Goal: Task Accomplishment & Management: Use online tool/utility

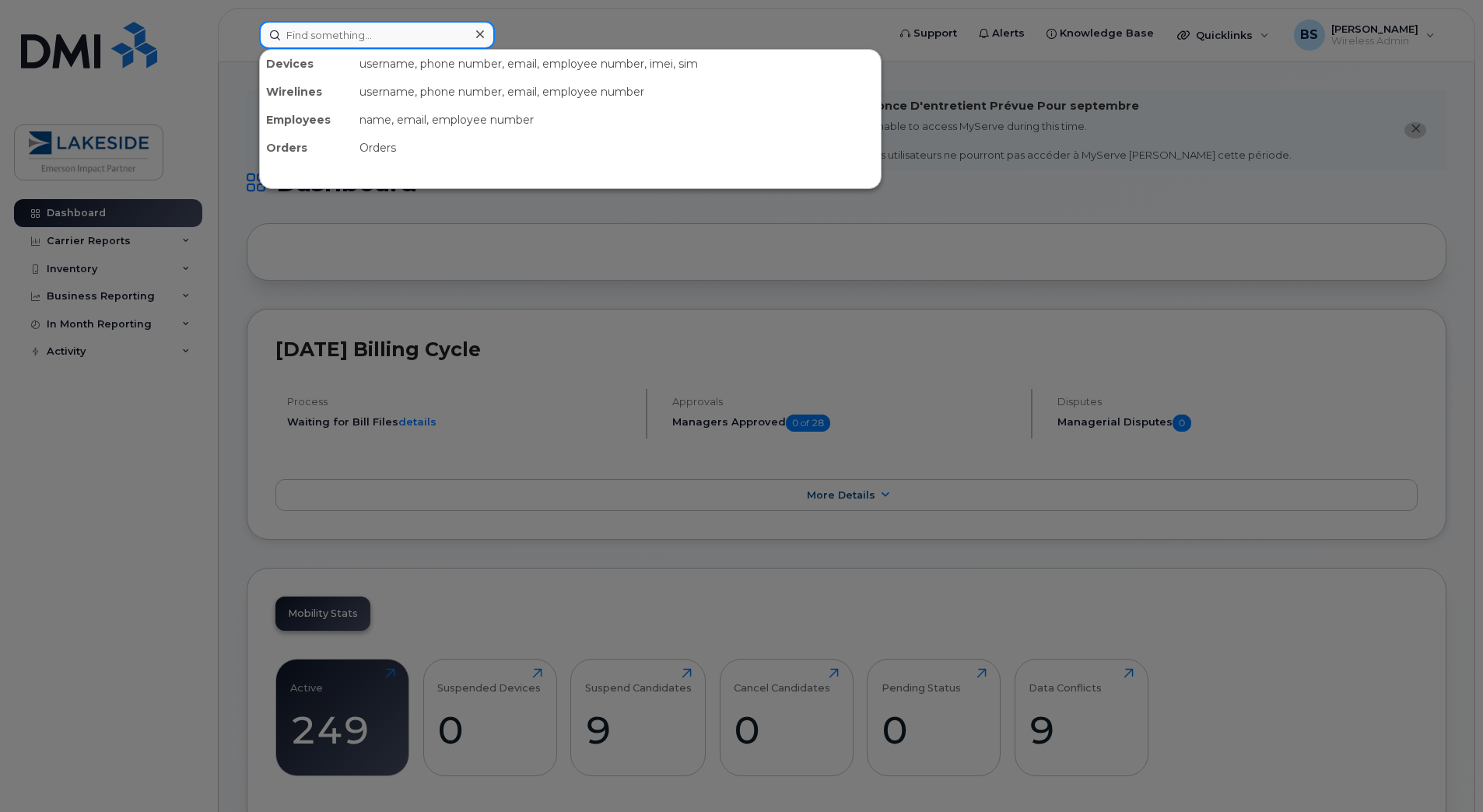
click at [380, 45] on input at bounding box center [377, 35] width 235 height 28
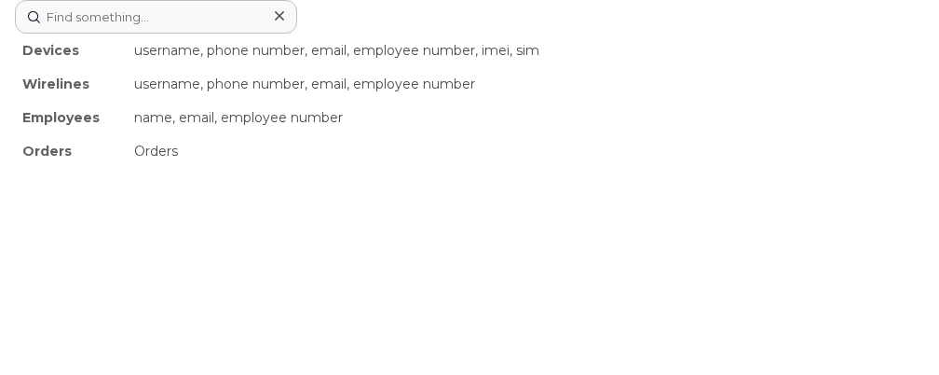
click at [283, 287] on div "Devices username, phone number, email, employee number, imei, sim Wirelines use…" at bounding box center [469, 187] width 939 height 375
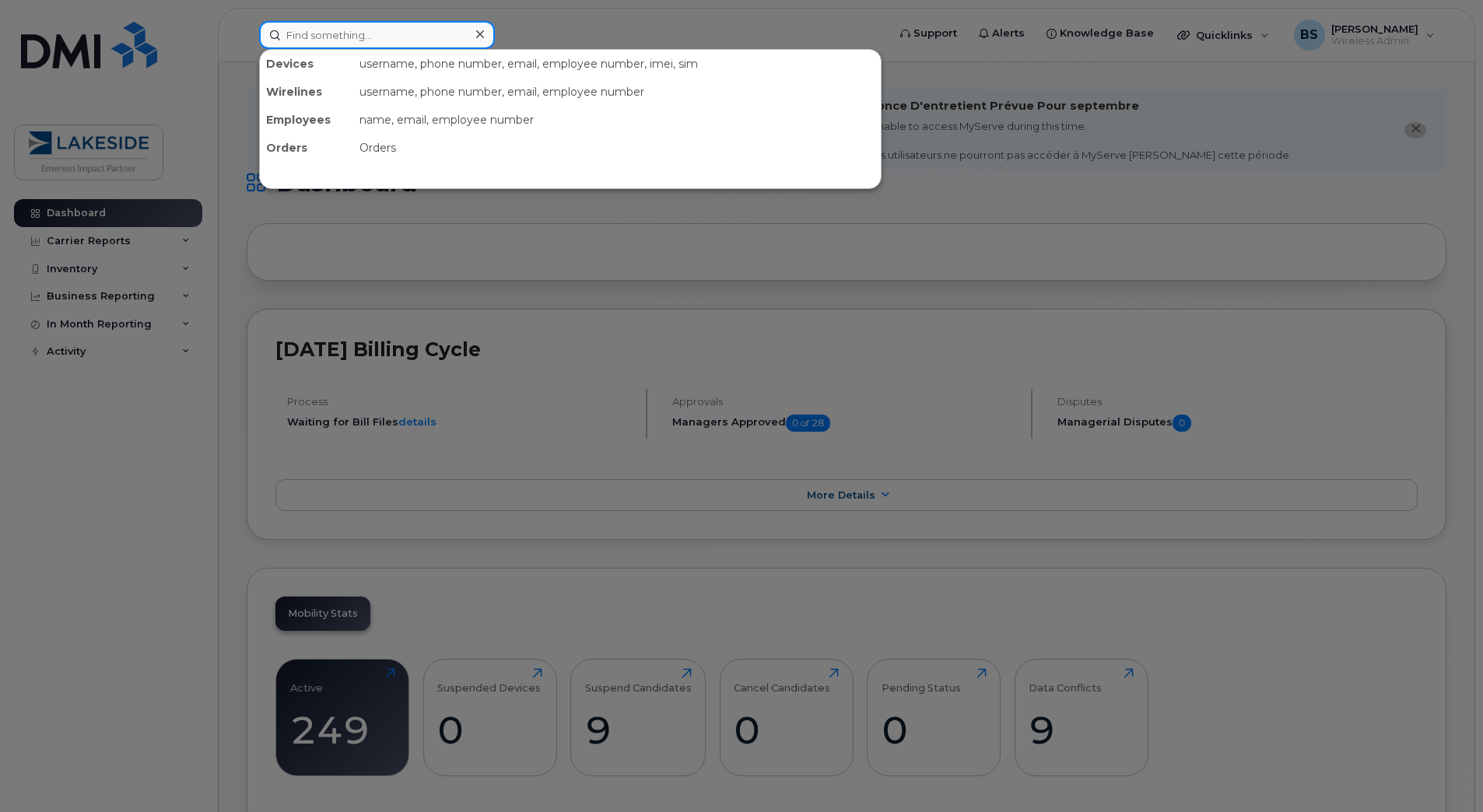
click at [348, 30] on input at bounding box center [377, 35] width 235 height 28
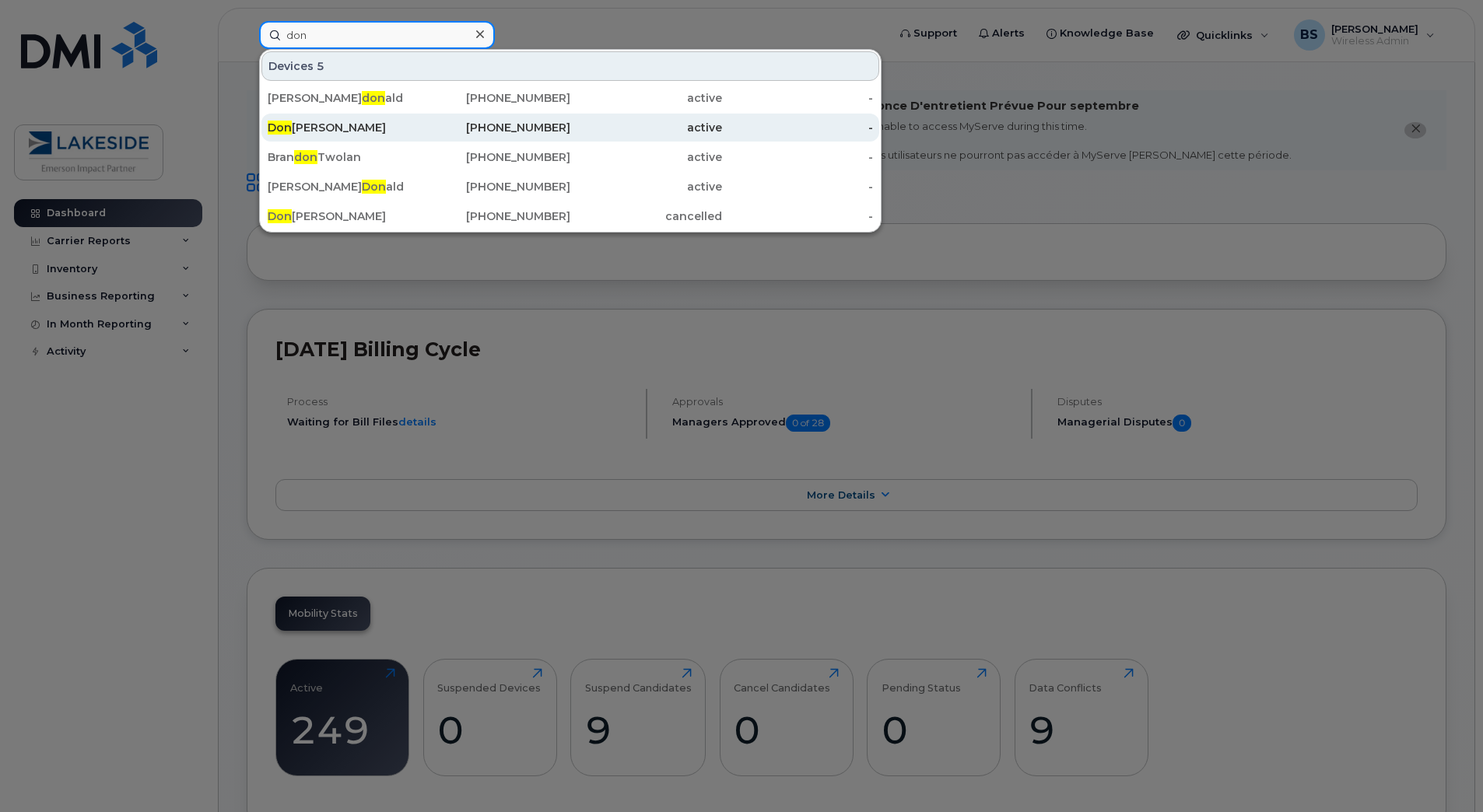
type input "don"
click at [281, 124] on span "Don" at bounding box center [280, 127] width 24 height 14
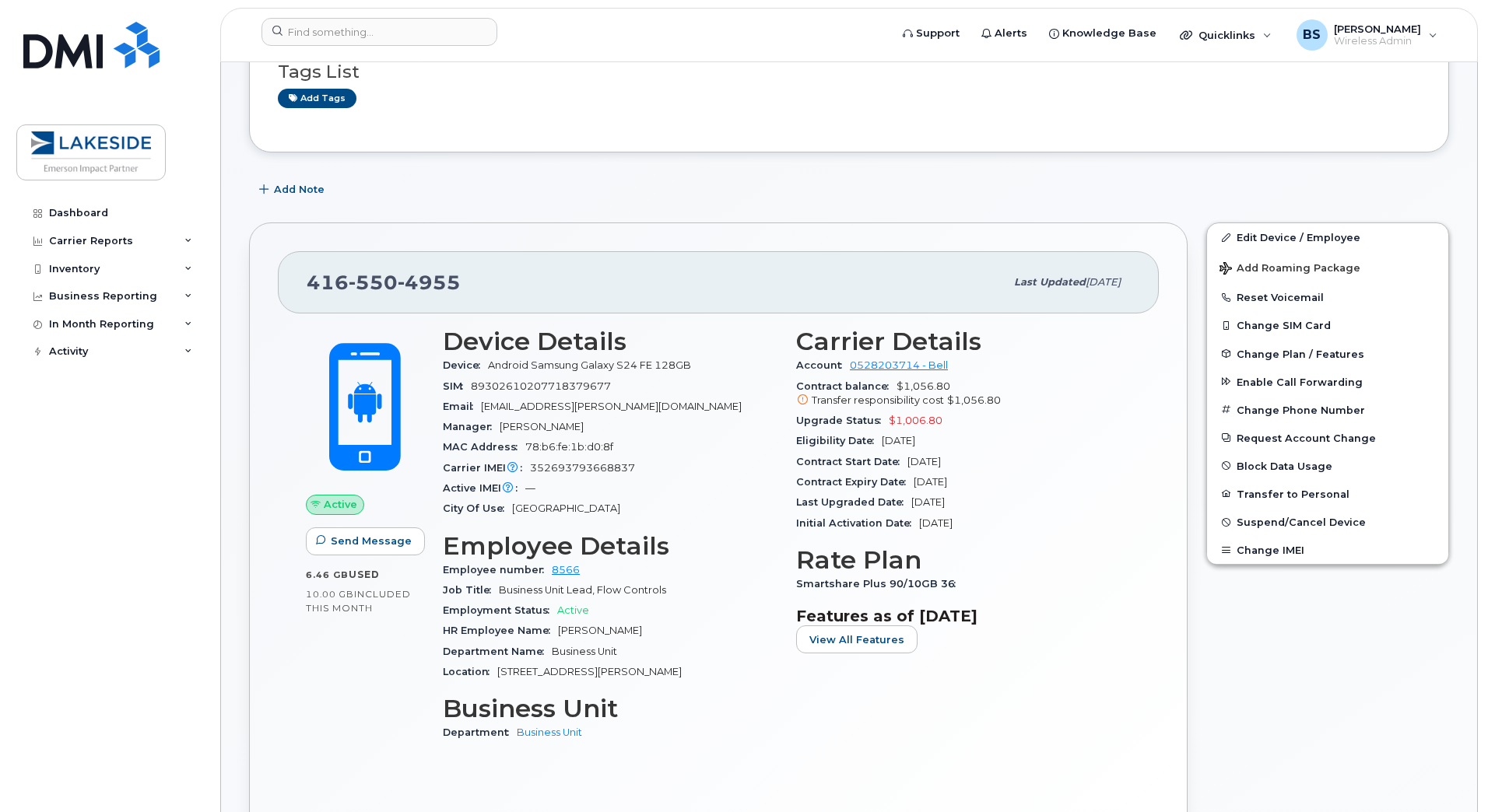
scroll to position [12, 0]
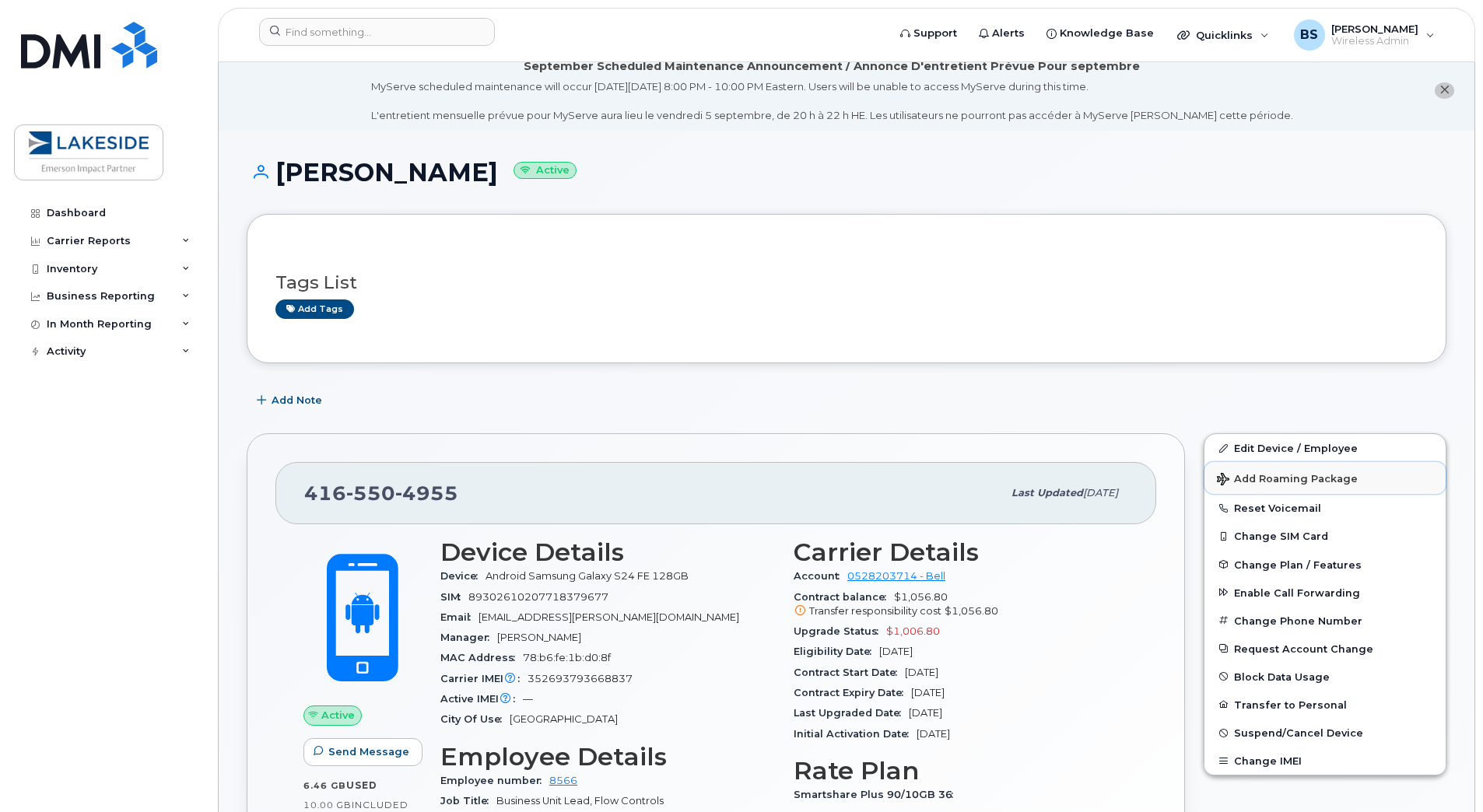
click at [1298, 478] on span "Add Roaming Package" at bounding box center [1288, 481] width 141 height 15
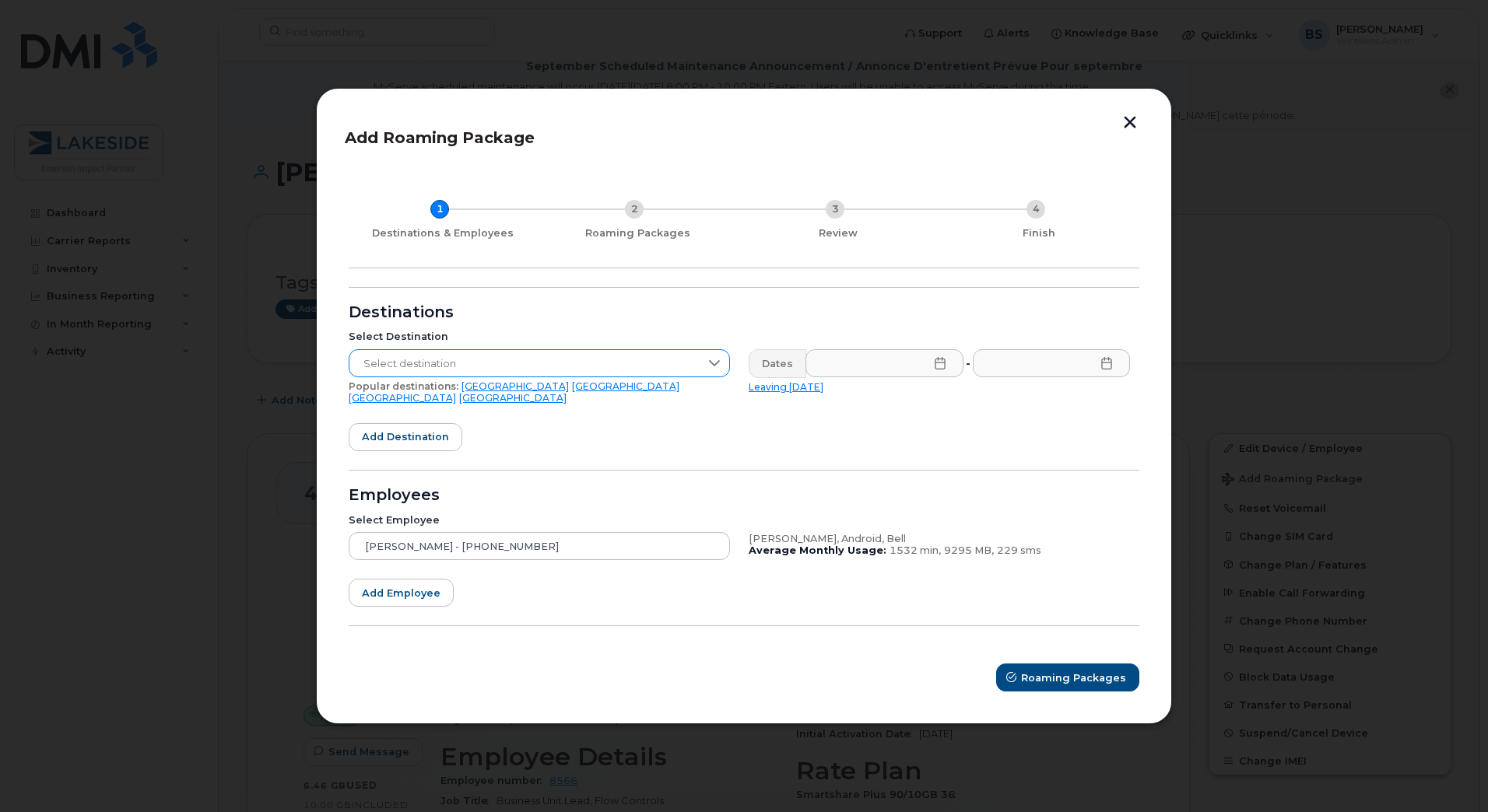
click at [575, 371] on span "Select destination" at bounding box center [524, 364] width 350 height 28
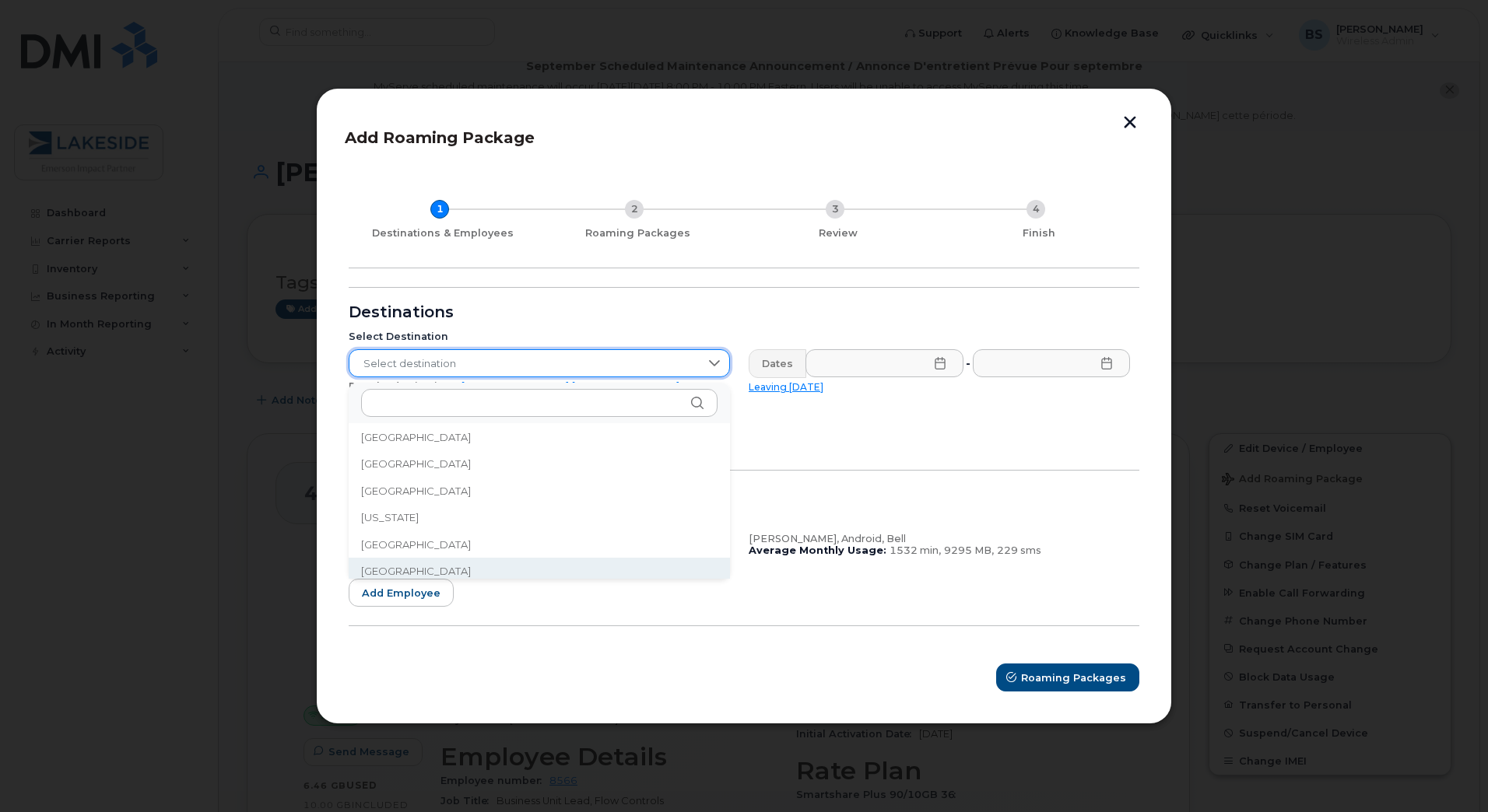
scroll to position [1894, 0]
click at [419, 571] on li "Ghana" at bounding box center [539, 565] width 382 height 28
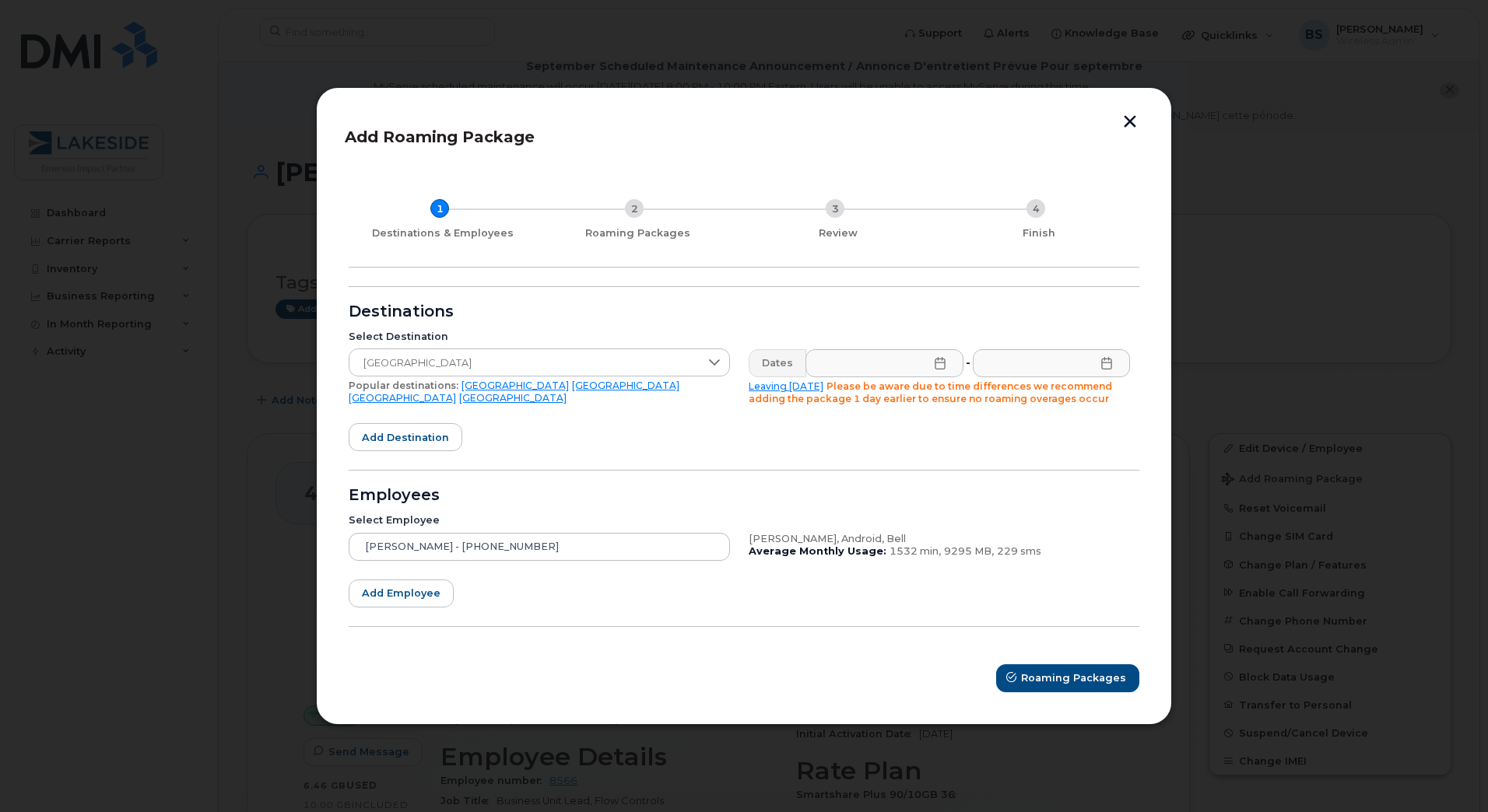
click at [941, 368] on icon at bounding box center [939, 363] width 13 height 13
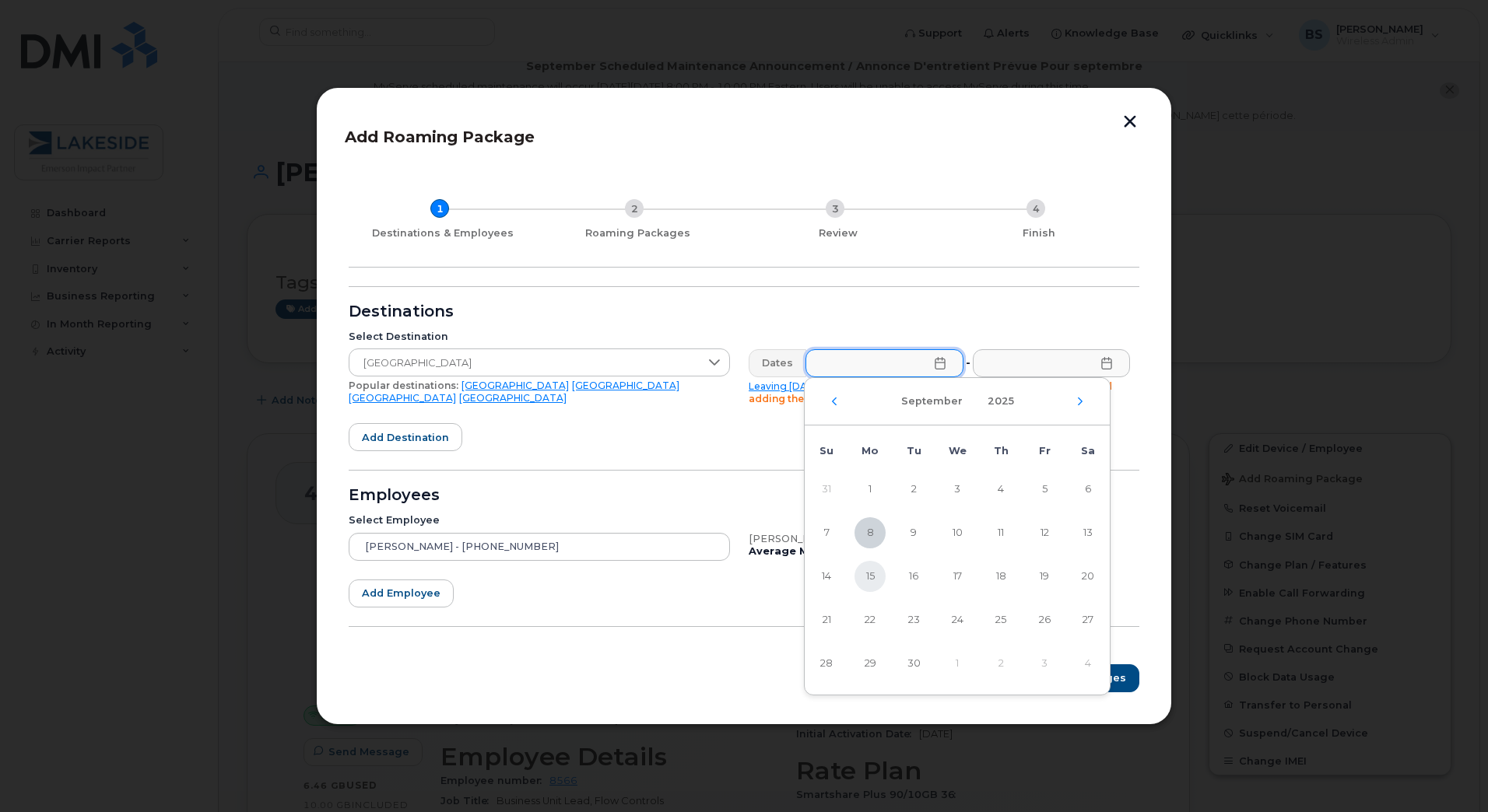
click at [883, 572] on span "15" at bounding box center [869, 576] width 31 height 31
type input "09/15/2025"
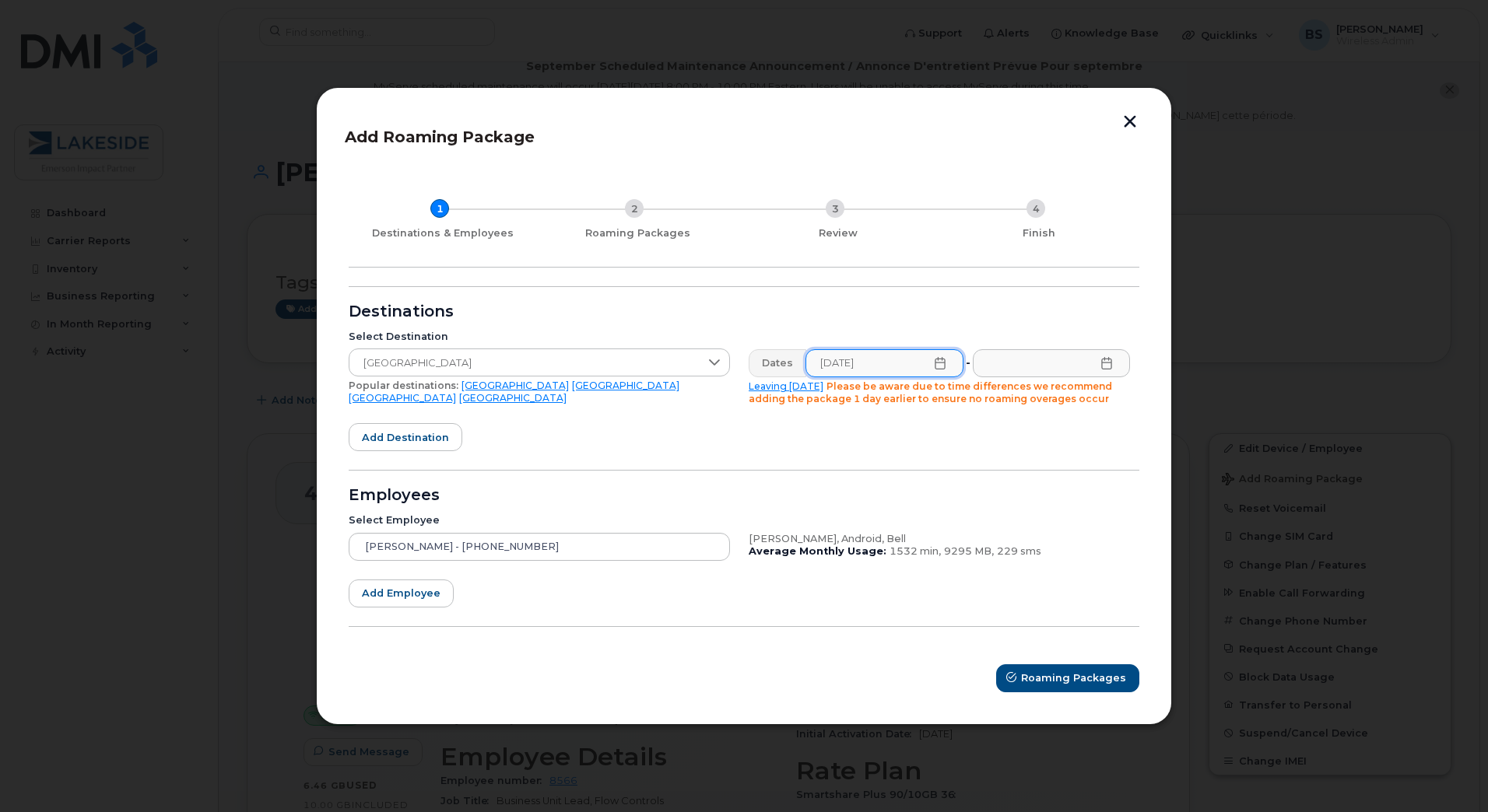
click at [1104, 358] on icon at bounding box center [1106, 363] width 13 height 13
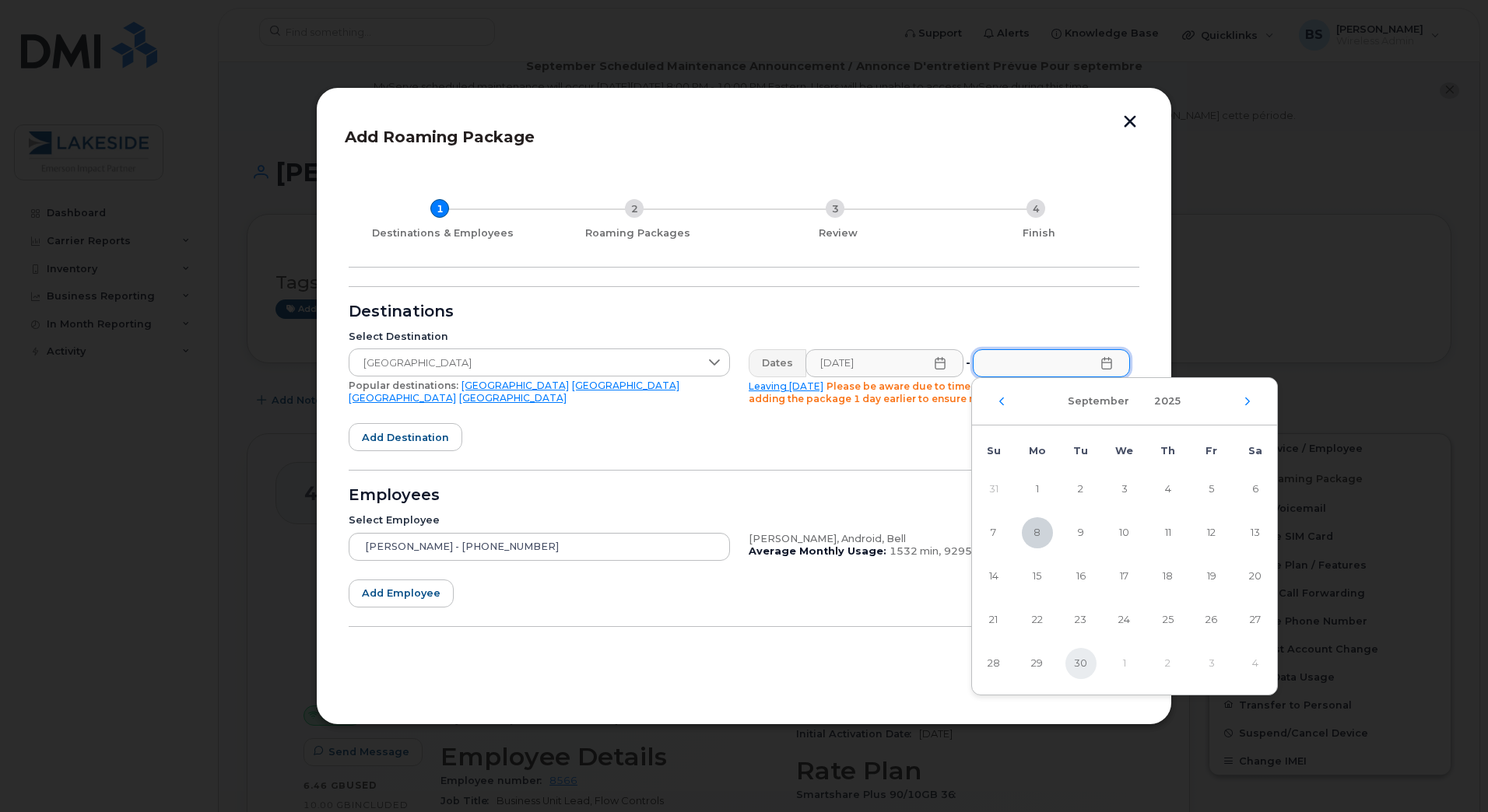
click at [1081, 662] on span "30" at bounding box center [1081, 663] width 31 height 31
type input "09/30/2025"
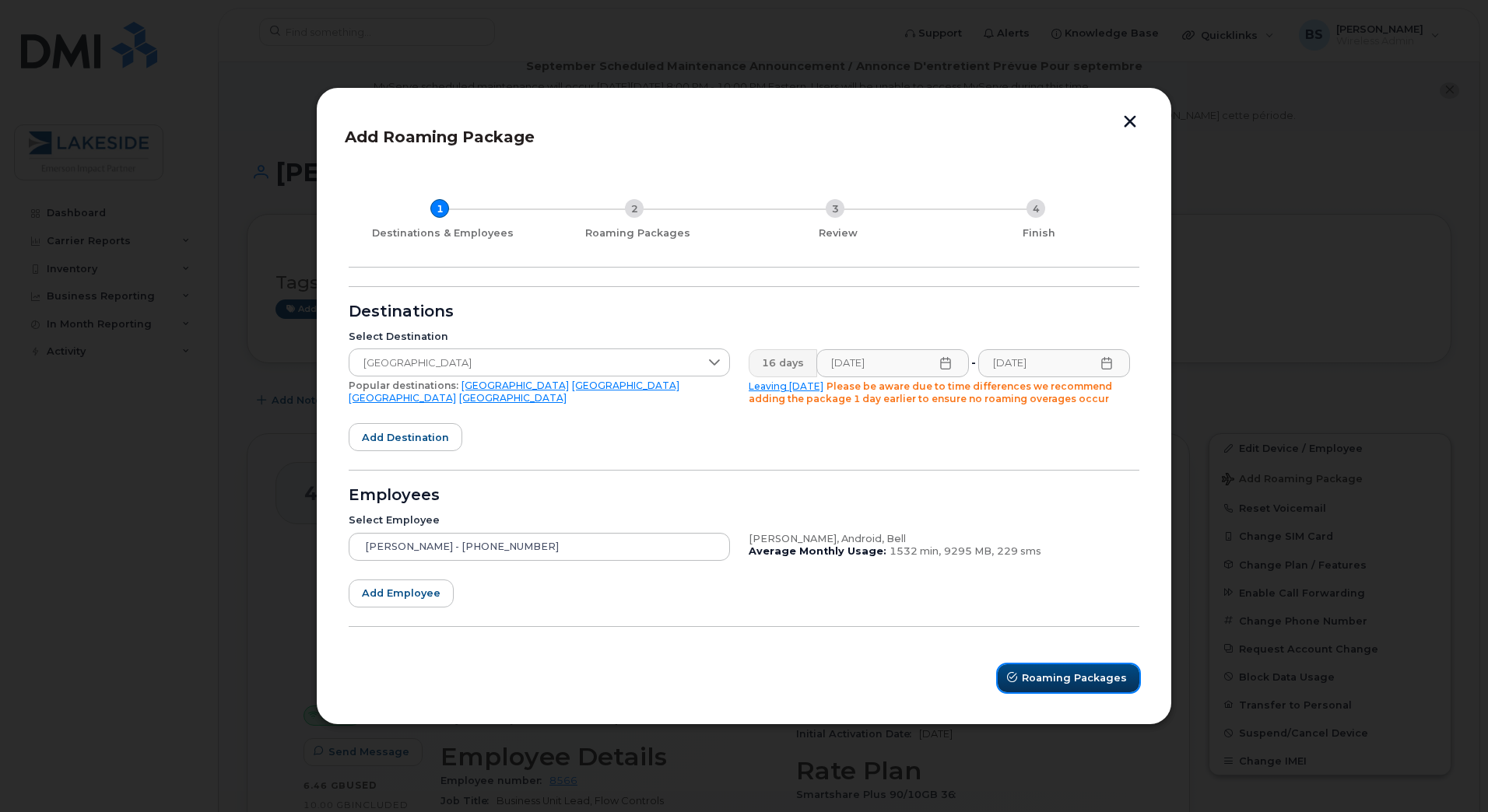
click at [1060, 680] on span "Roaming Packages" at bounding box center [1075, 678] width 105 height 15
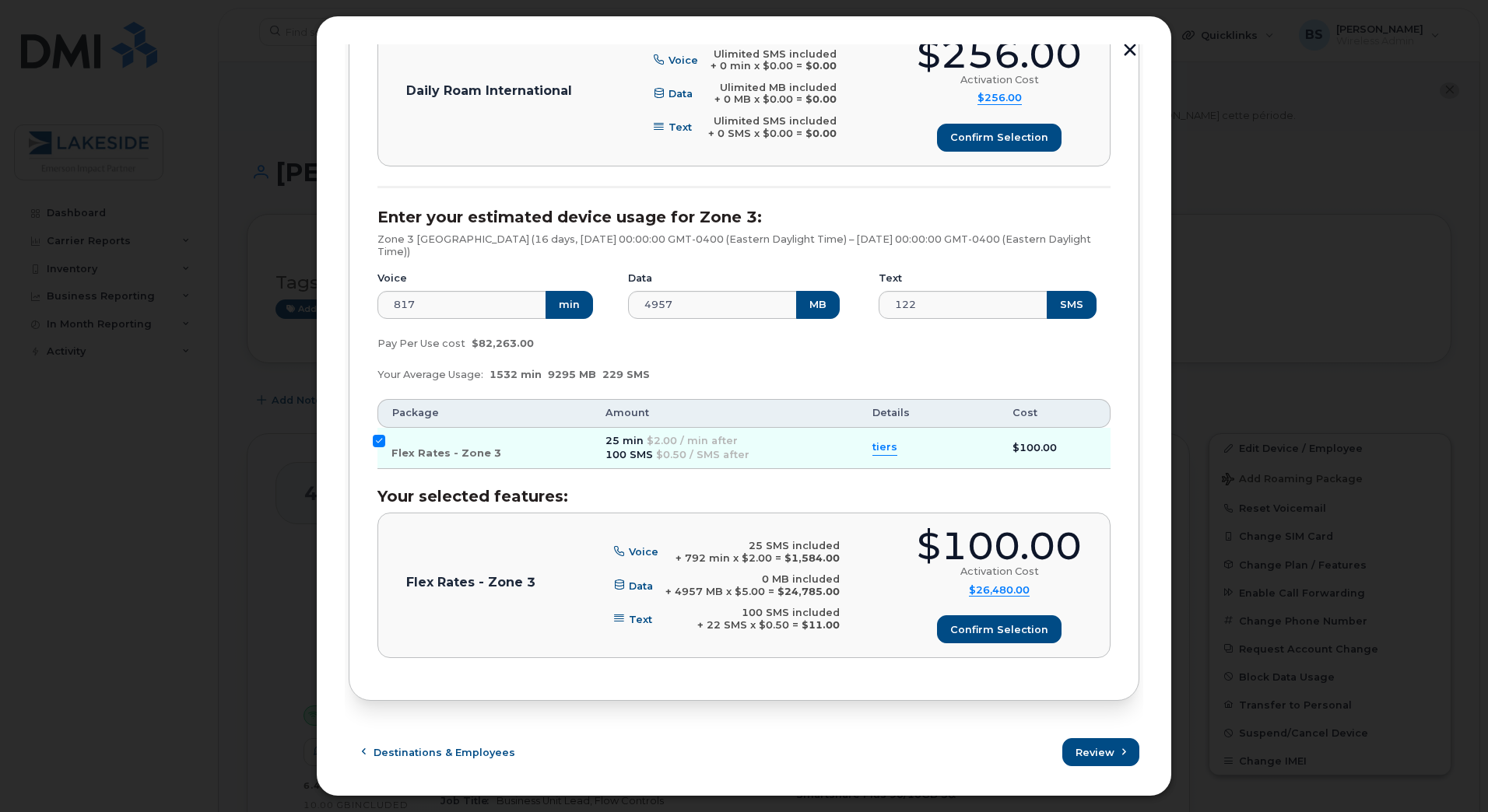
scroll to position [588, 0]
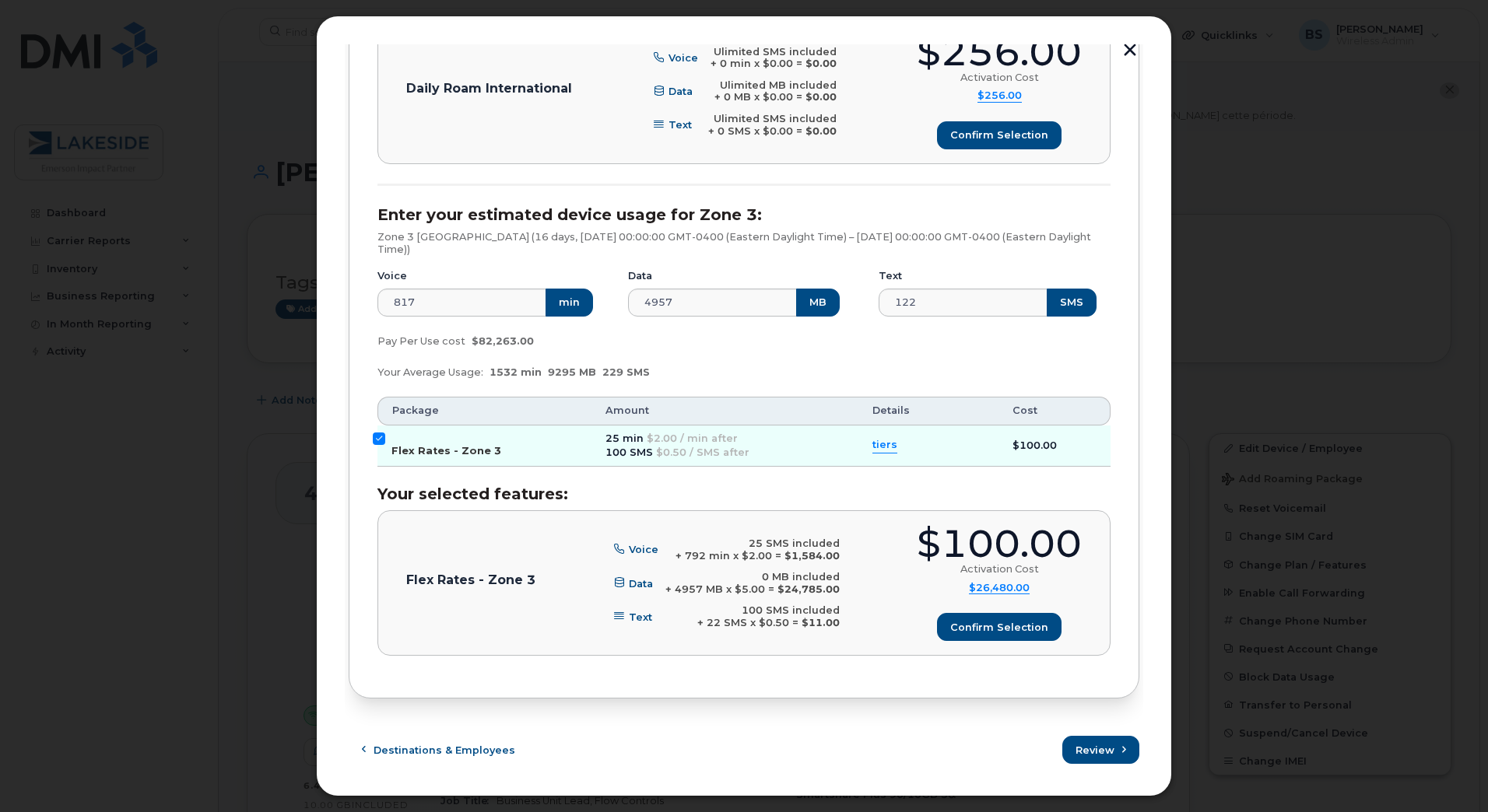
click at [382, 432] on input "Flex Rates - Zone 3" at bounding box center [378, 438] width 13 height 13
checkbox input "false"
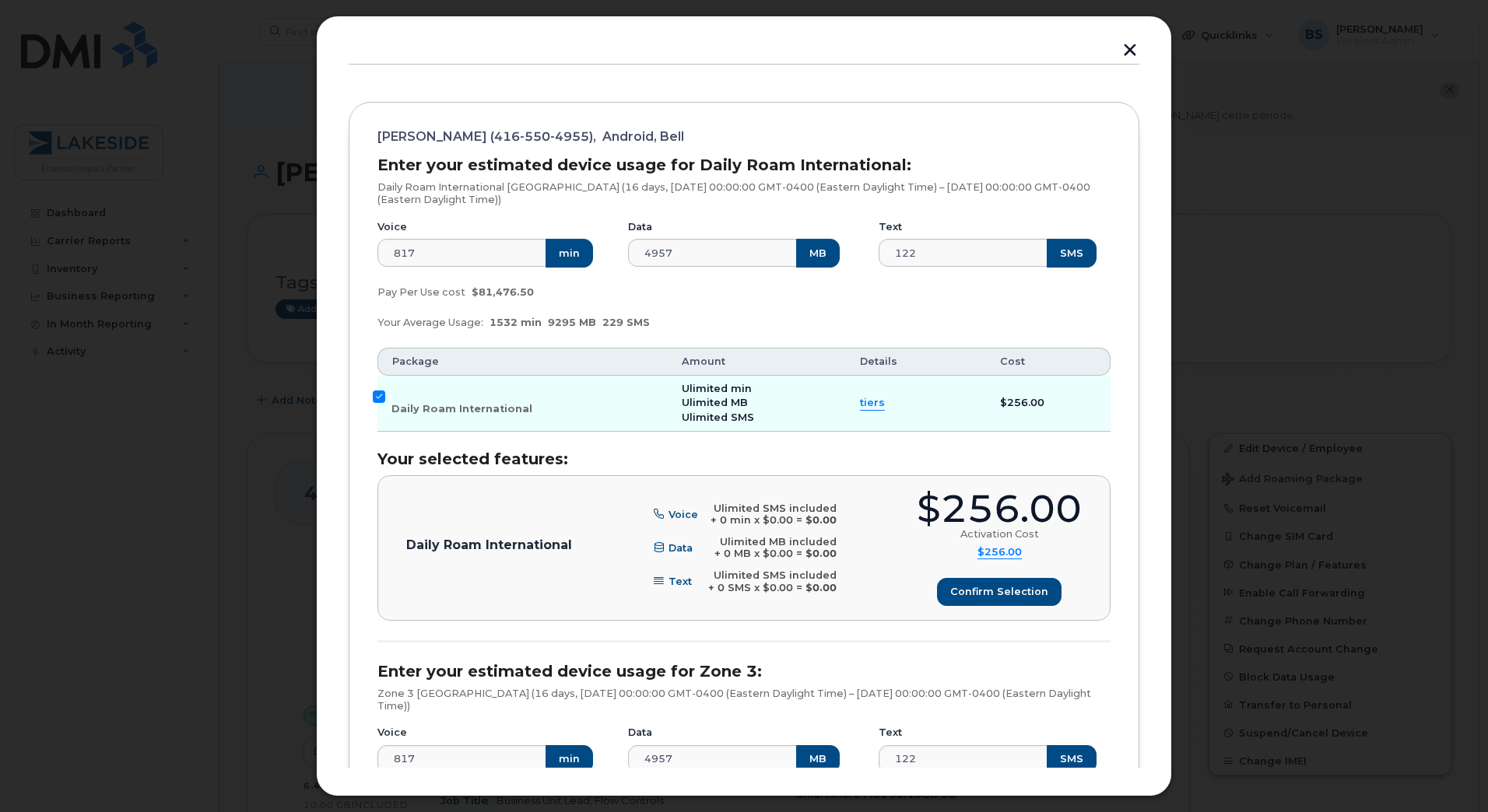
scroll to position [122, 0]
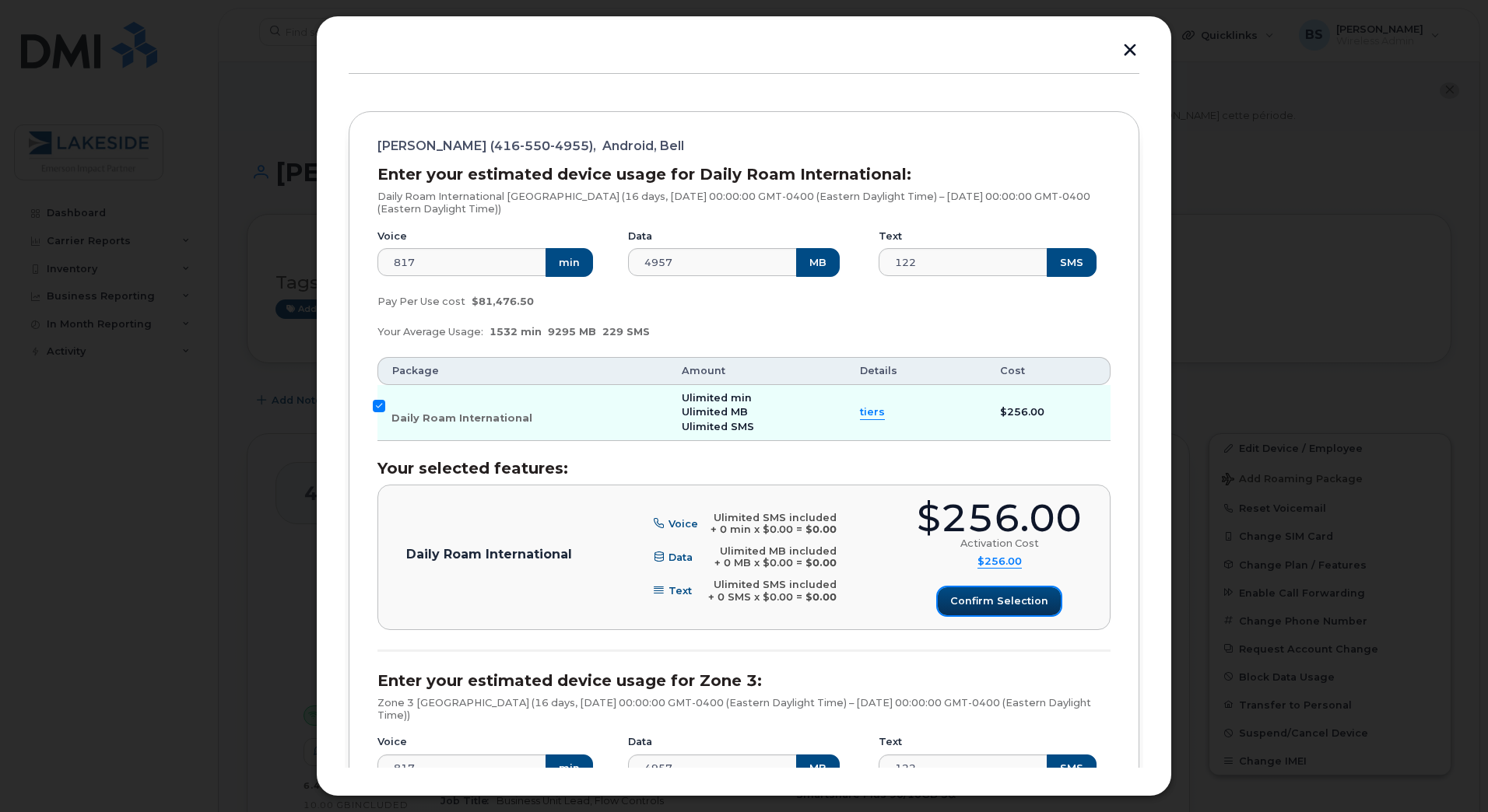
click at [983, 606] on span "Confirm selection" at bounding box center [999, 601] width 98 height 15
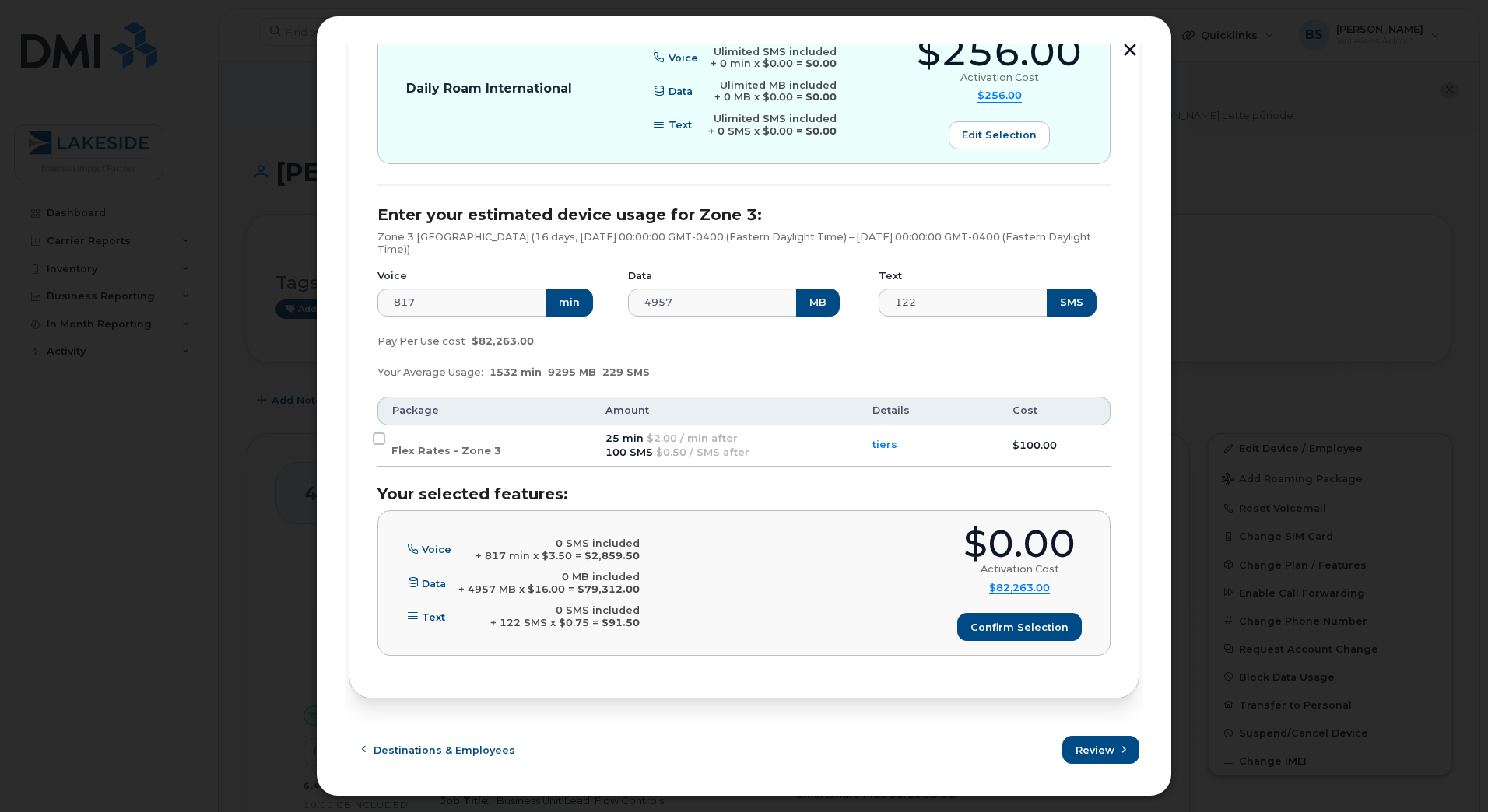
scroll to position [0, 0]
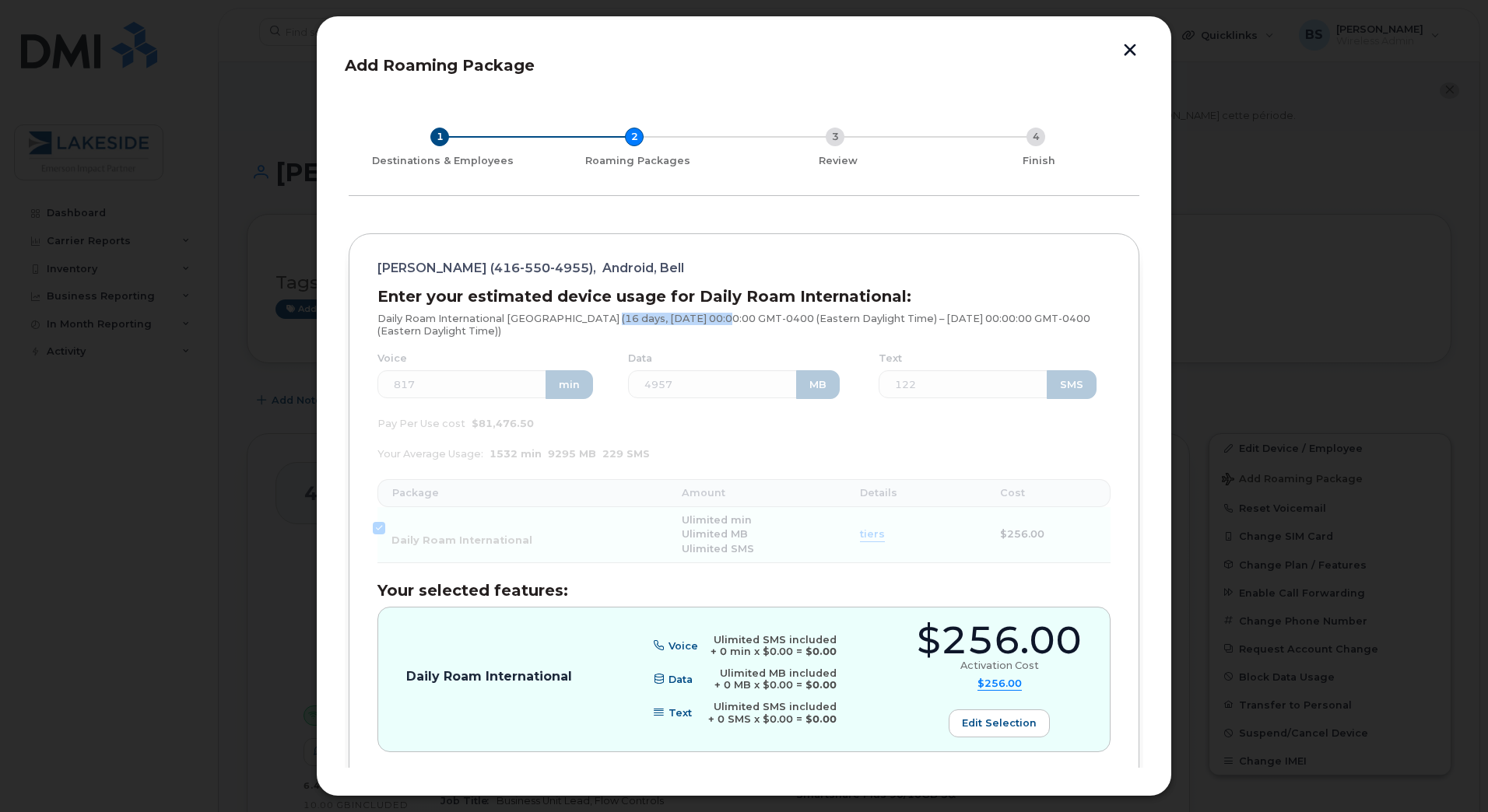
drag, startPoint x: 607, startPoint y: 320, endPoint x: 727, endPoint y: 319, distance: 120.0
click at [727, 319] on p "Daily Roam International Ghana (16 days, Mon Sep 15 2025 00:00:00 GMT-0400 (Eas…" at bounding box center [744, 325] width 733 height 24
